Goal: Task Accomplishment & Management: Manage account settings

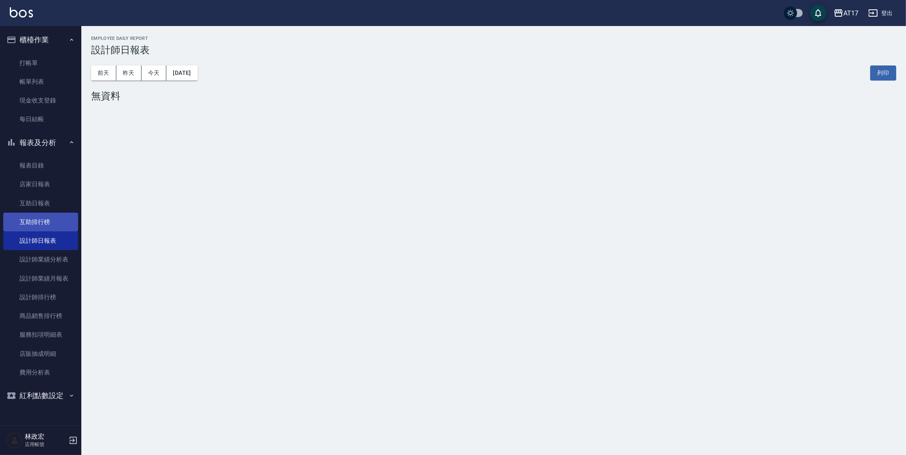
click at [39, 213] on link "互助排行榜" at bounding box center [40, 222] width 75 height 19
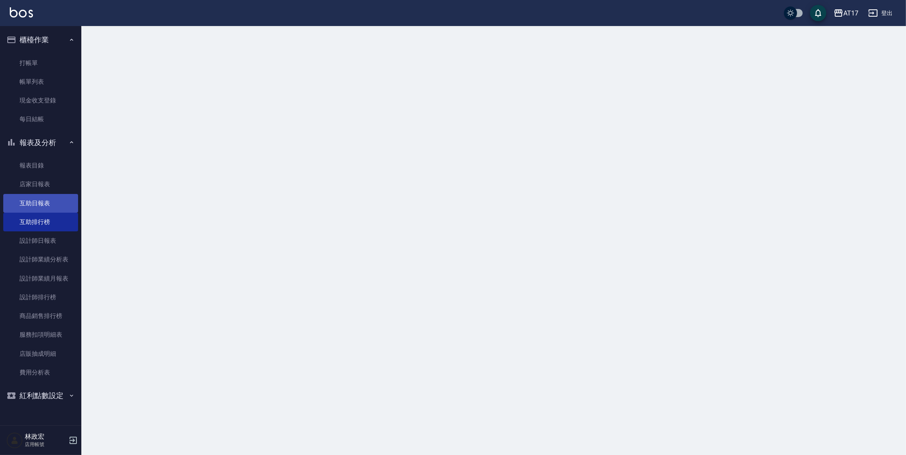
click at [39, 209] on link "互助日報表" at bounding box center [40, 203] width 75 height 19
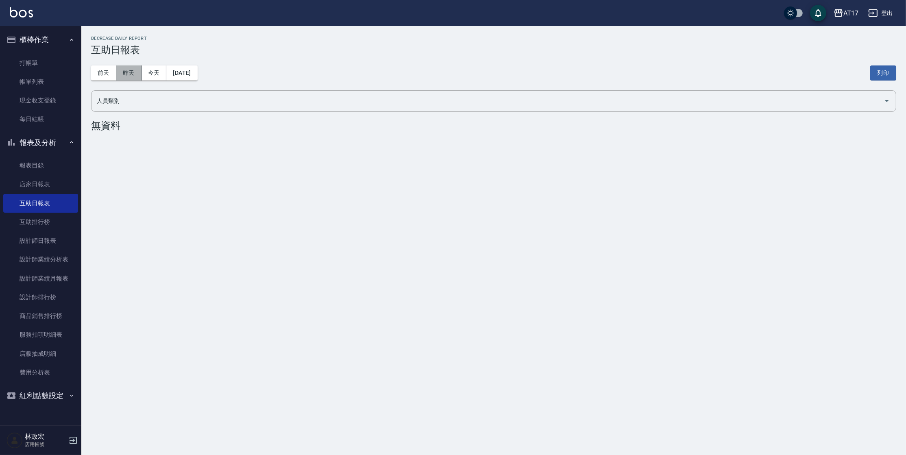
click at [126, 77] on button "昨天" at bounding box center [128, 72] width 25 height 15
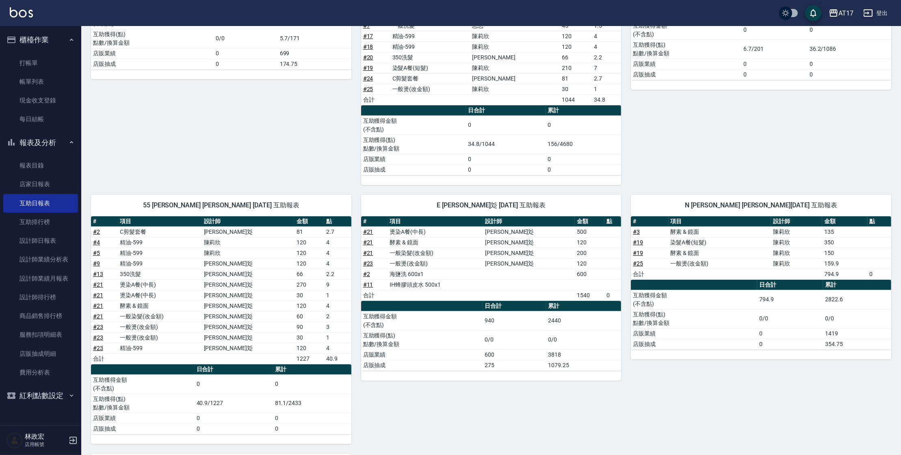
scroll to position [177, 0]
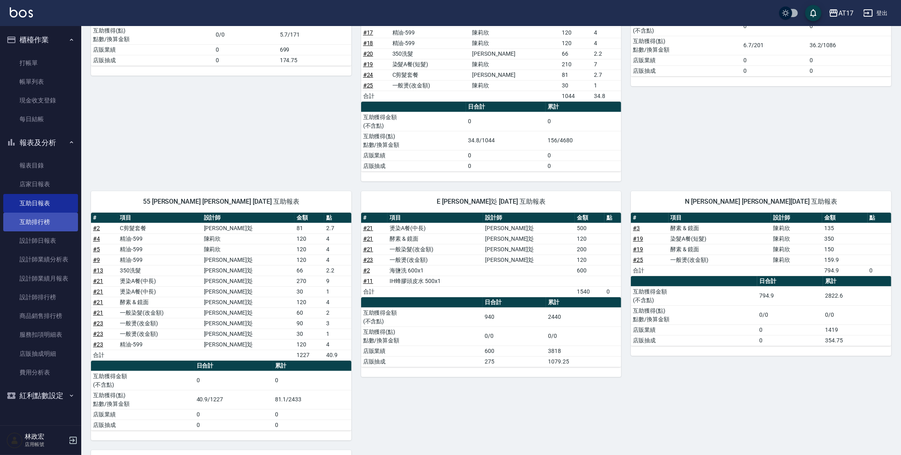
click at [29, 226] on link "互助排行榜" at bounding box center [40, 222] width 75 height 19
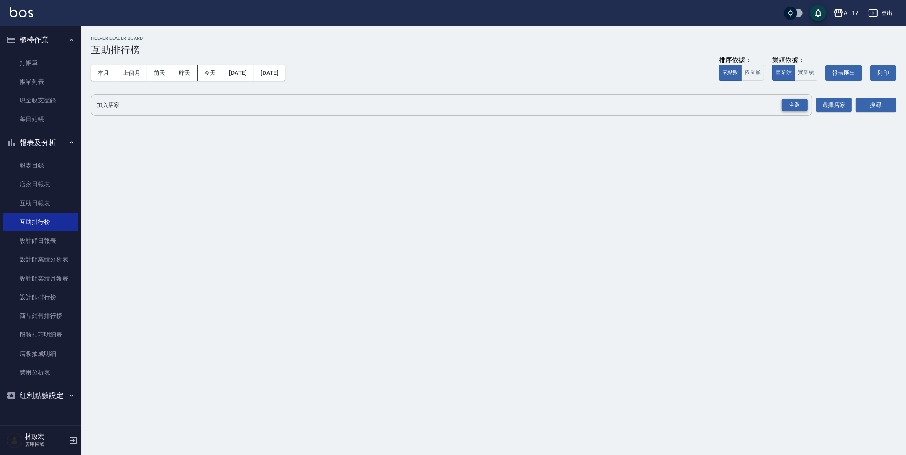
click at [800, 100] on div "全選" at bounding box center [794, 105] width 26 height 13
click at [872, 111] on button "搜尋" at bounding box center [875, 105] width 41 height 15
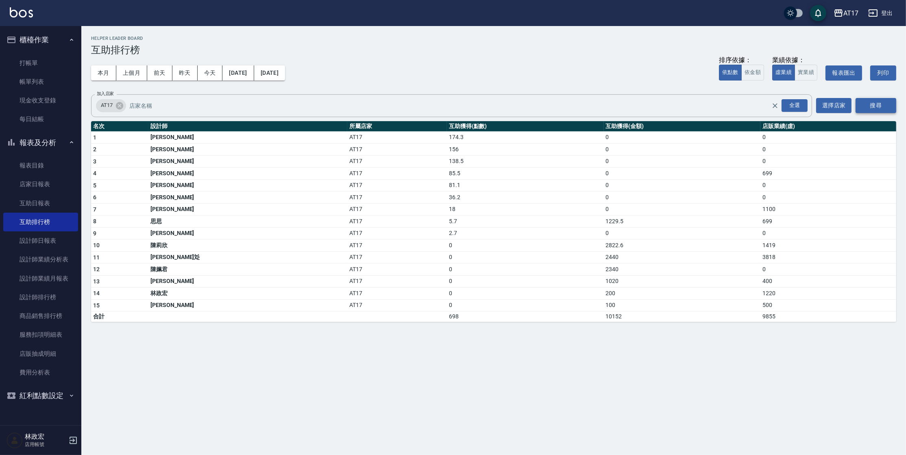
click at [873, 110] on button "搜尋" at bounding box center [875, 105] width 41 height 15
click at [37, 60] on link "打帳單" at bounding box center [40, 63] width 75 height 19
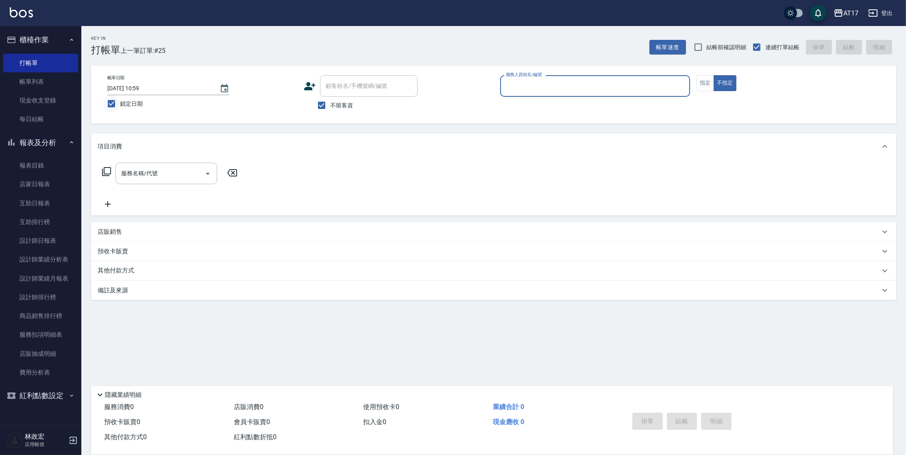
click at [117, 103] on input "鎖定日期" at bounding box center [111, 103] width 17 height 17
checkbox input "false"
type input "2025/10/07 16:16"
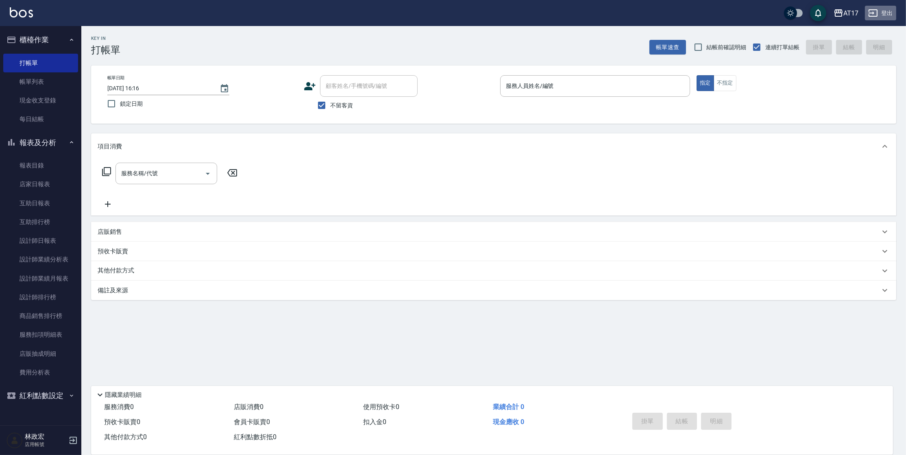
click at [892, 12] on button "登出" at bounding box center [879, 13] width 31 height 15
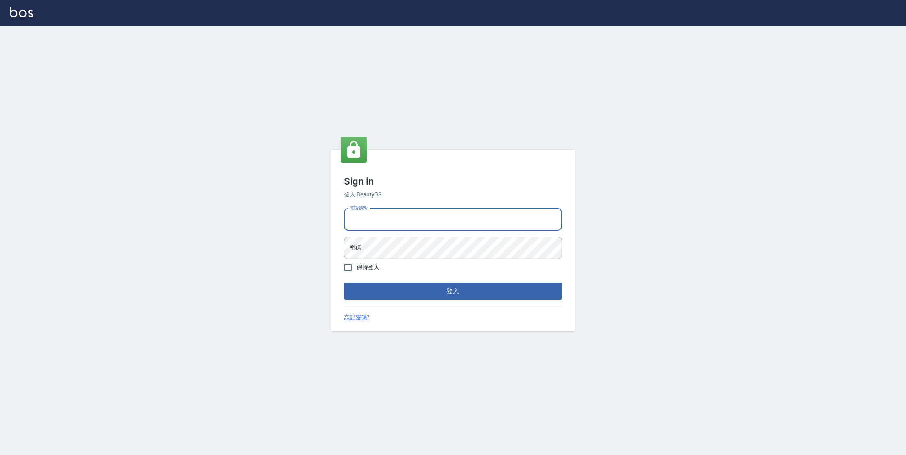
click at [437, 222] on input "電話號碼" at bounding box center [453, 219] width 218 height 22
type input "0963199014"
click at [344, 282] on button "登入" at bounding box center [453, 290] width 218 height 17
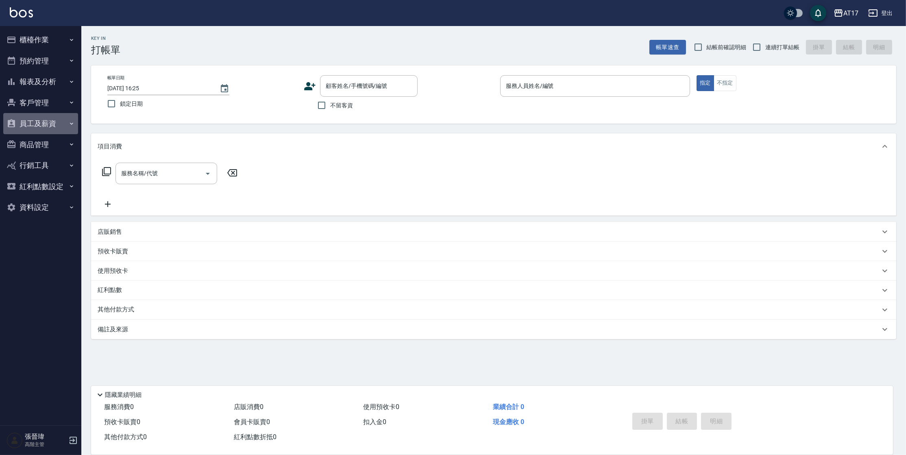
click at [26, 123] on button "員工及薪資" at bounding box center [40, 123] width 75 height 21
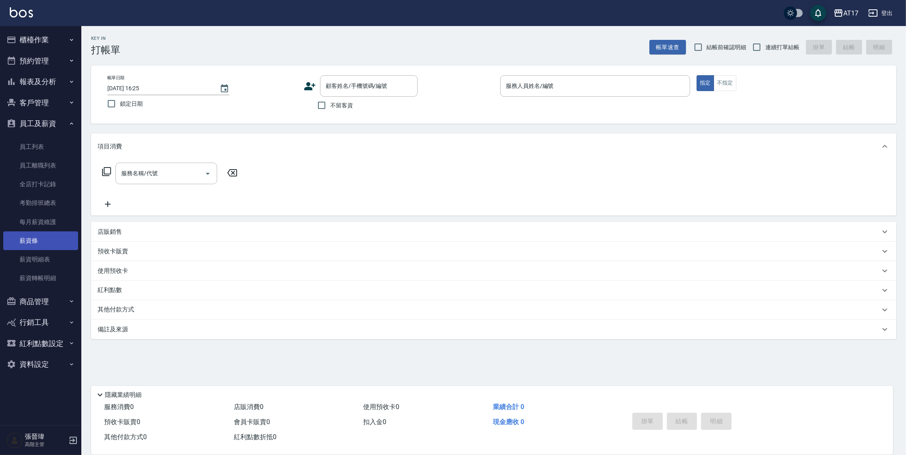
click at [56, 231] on link "薪資條" at bounding box center [40, 240] width 75 height 19
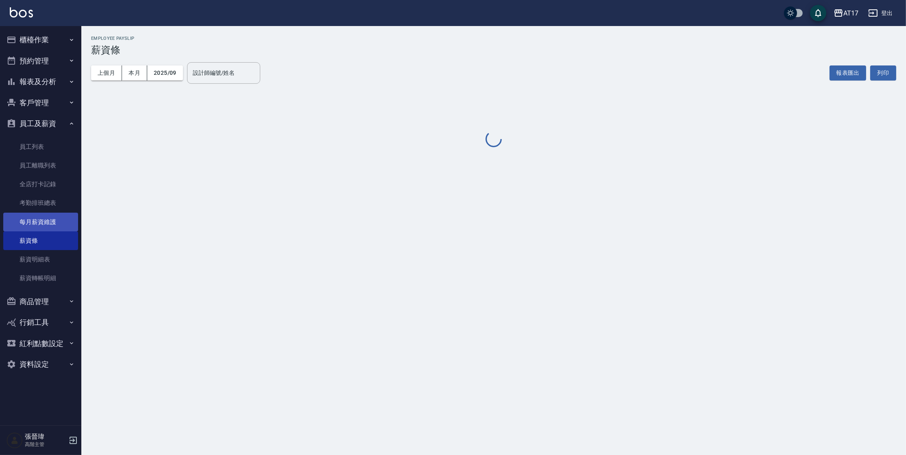
click at [56, 226] on link "每月薪資維護" at bounding box center [40, 222] width 75 height 19
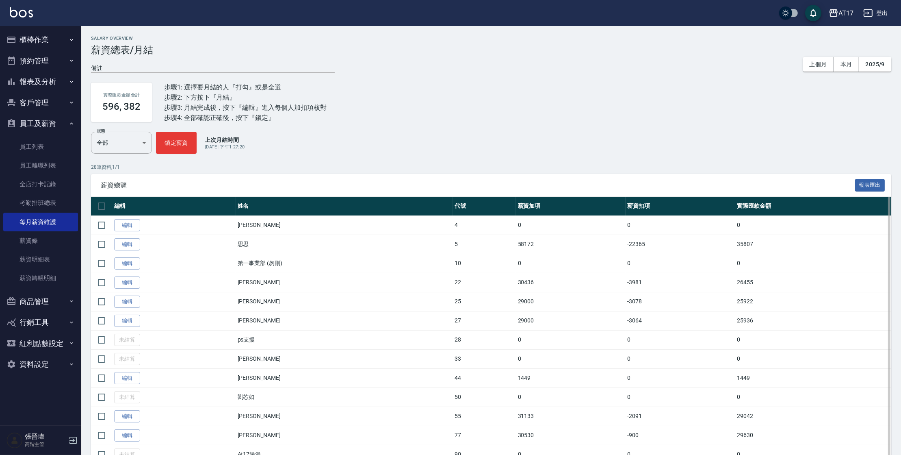
scroll to position [320, 0]
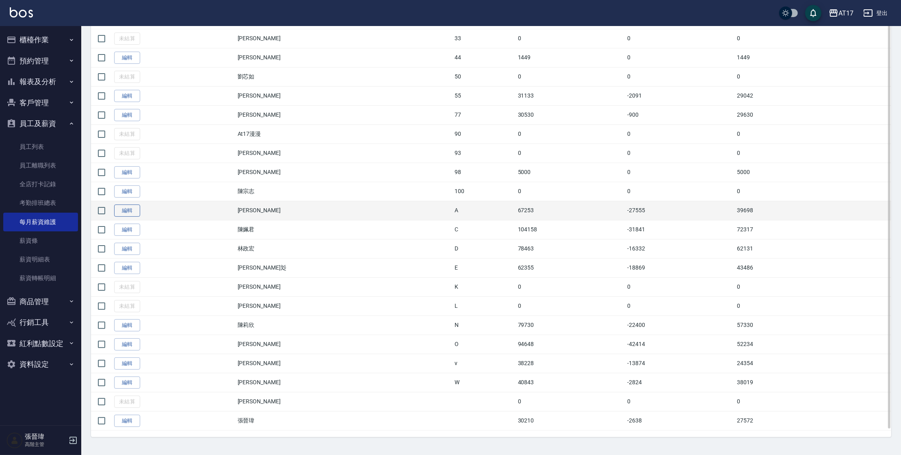
click at [127, 213] on link "編輯" at bounding box center [127, 210] width 26 height 13
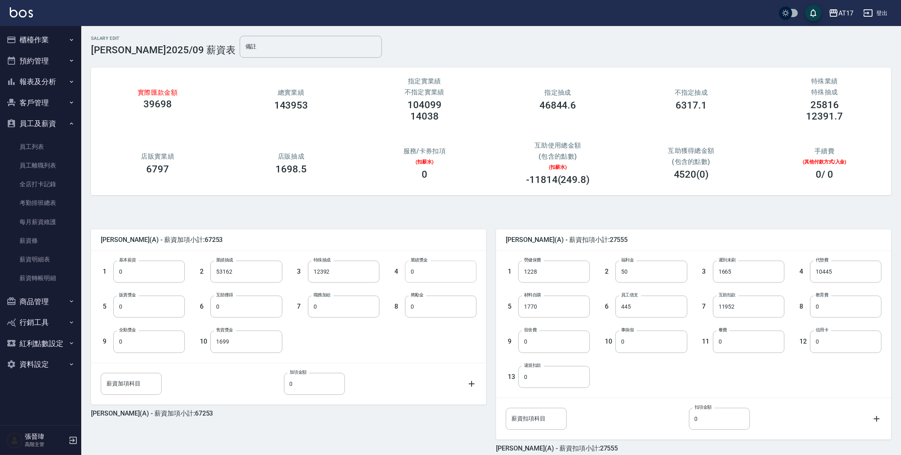
click at [436, 267] on input "0" at bounding box center [441, 272] width 72 height 22
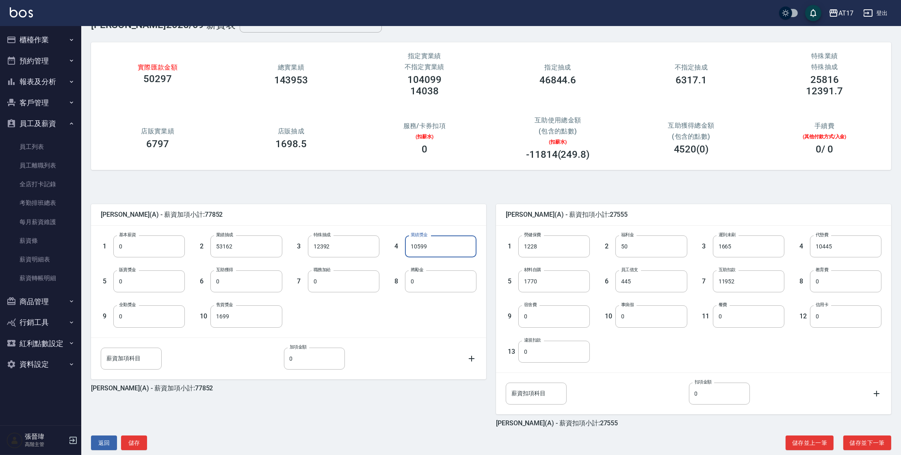
scroll to position [38, 0]
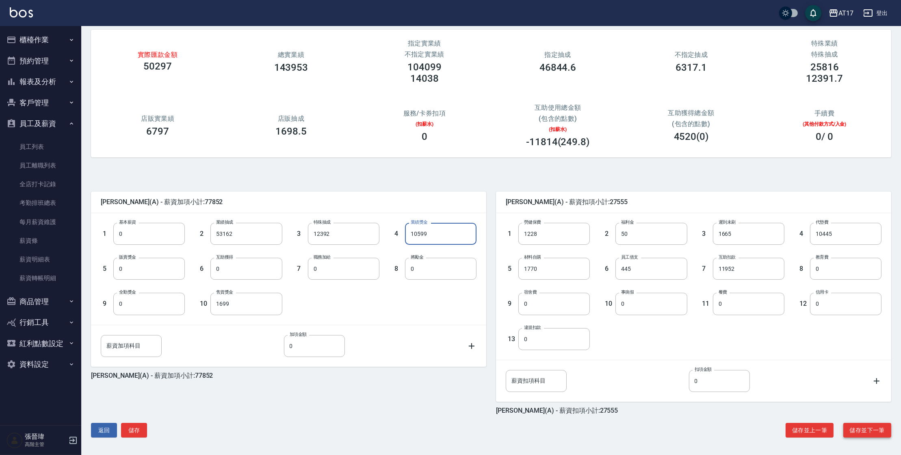
type input "10599"
click at [882, 427] on button "儲存並下一筆" at bounding box center [868, 430] width 48 height 15
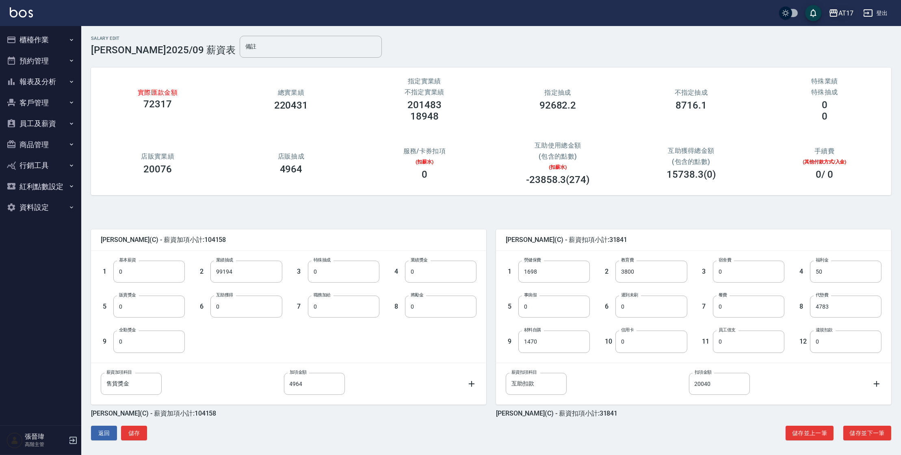
click at [842, 17] on div "AT17" at bounding box center [846, 13] width 15 height 10
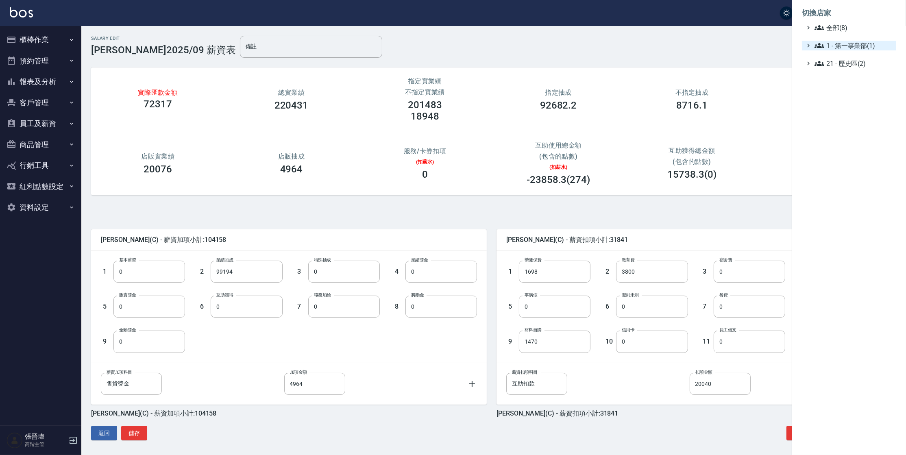
click at [838, 42] on span "1 - 第一事業部(1)" at bounding box center [853, 46] width 78 height 10
click at [839, 55] on span "1.08 - 張晉瑋(6)" at bounding box center [857, 55] width 70 height 10
click at [843, 93] on span "PS40" at bounding box center [858, 90] width 67 height 10
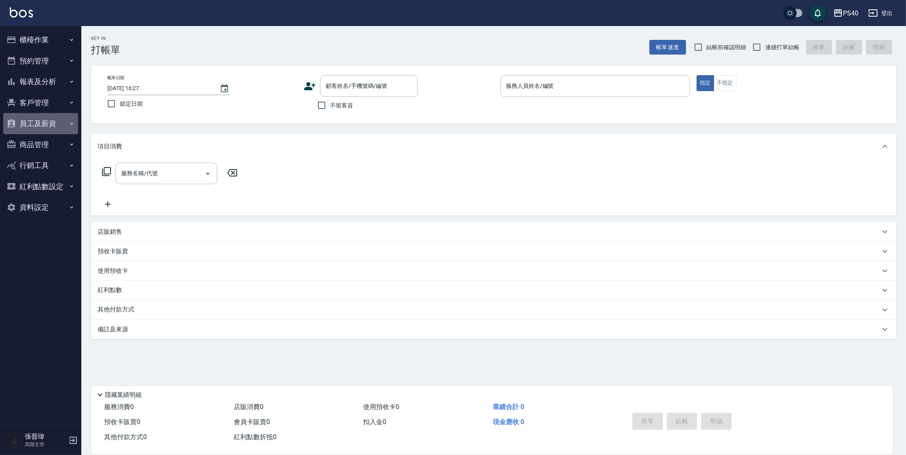
click at [33, 122] on button "員工及薪資" at bounding box center [40, 123] width 75 height 21
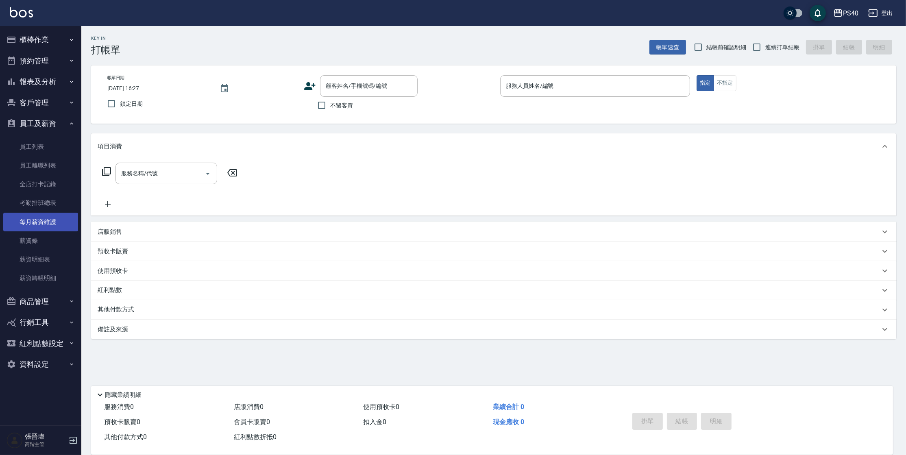
click at [47, 218] on link "每月薪資維護" at bounding box center [40, 222] width 75 height 19
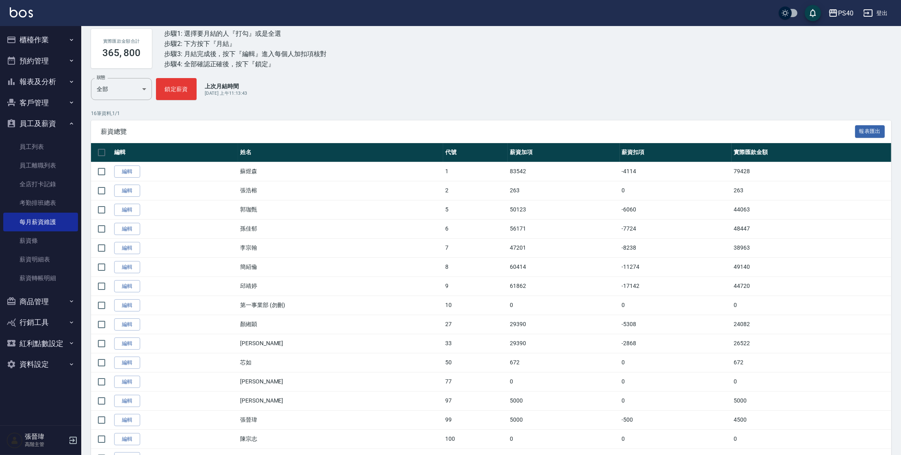
scroll to position [55, 0]
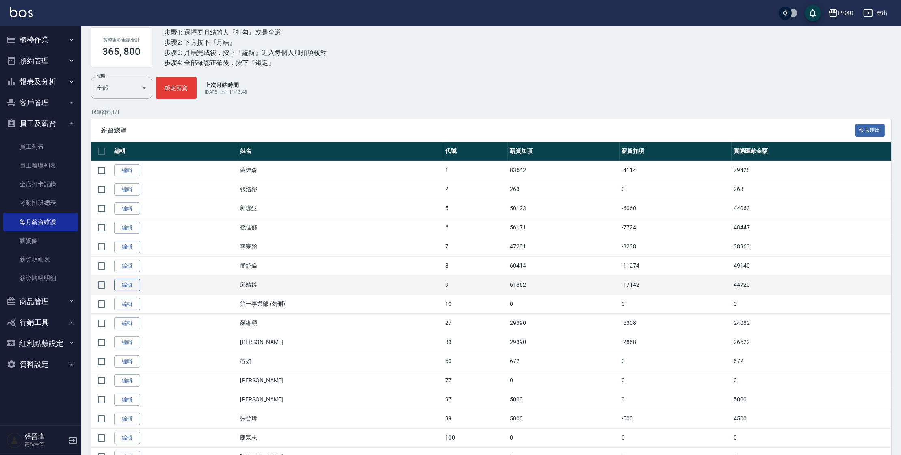
click at [130, 286] on link "編輯" at bounding box center [127, 285] width 26 height 13
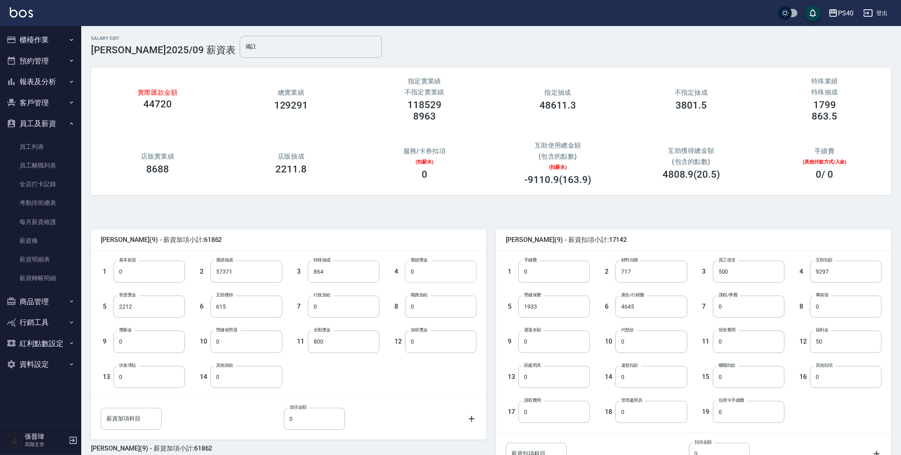
click at [433, 276] on input "0" at bounding box center [441, 272] width 72 height 22
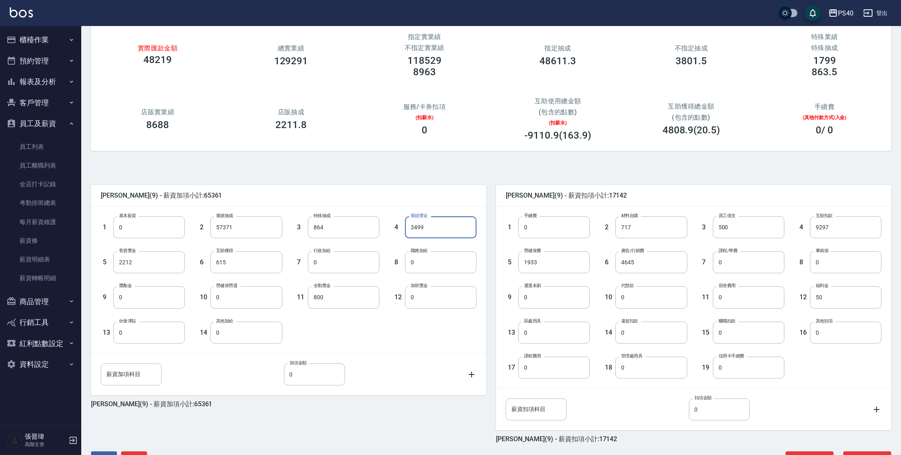
scroll to position [73, 0]
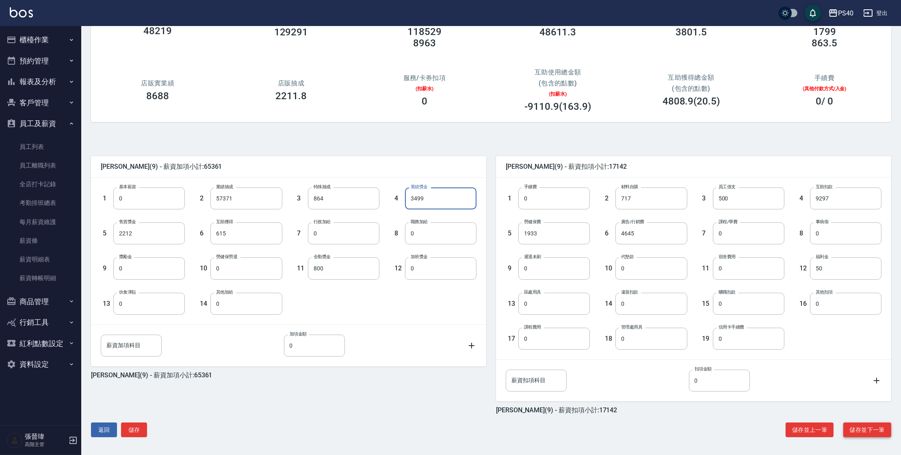
type input "3499"
click at [861, 430] on button "儲存並下一筆" at bounding box center [868, 429] width 48 height 15
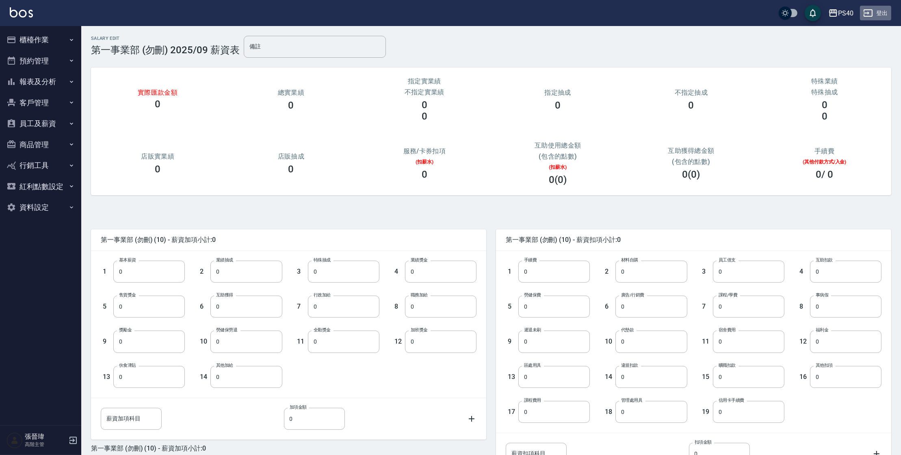
click at [879, 12] on button "登出" at bounding box center [875, 13] width 31 height 15
